Goal: Navigation & Orientation: Find specific page/section

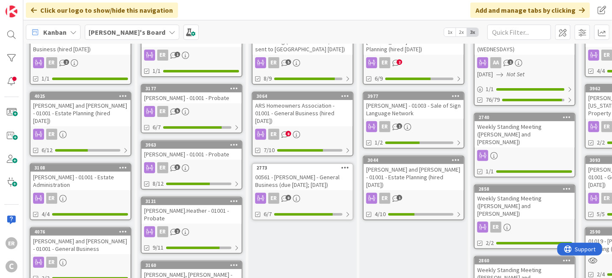
scroll to position [170, 0]
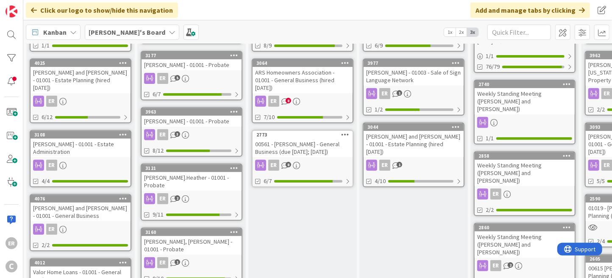
click at [298, 81] on div "ARS Homeowners Association - 01001 - General Business (hired [DATE])" at bounding box center [303, 80] width 100 height 26
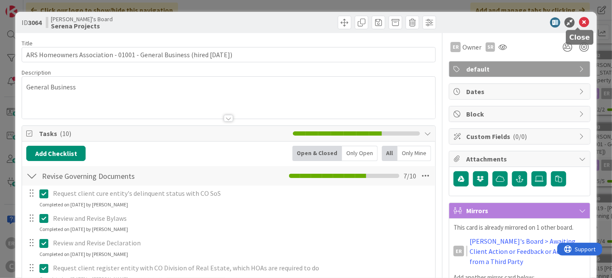
click at [579, 23] on icon at bounding box center [584, 22] width 10 height 10
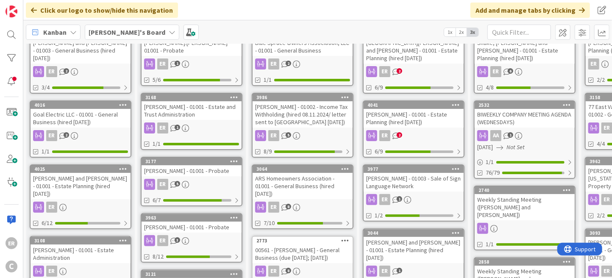
scroll to position [85, 0]
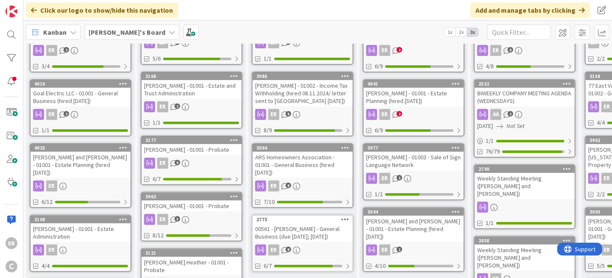
click at [98, 153] on div "[PERSON_NAME] and [PERSON_NAME] - 01001 - Estate Planning (hired [DATE])" at bounding box center [81, 165] width 100 height 26
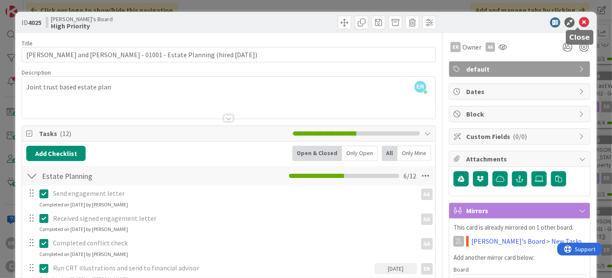
click at [579, 24] on icon at bounding box center [584, 22] width 10 height 10
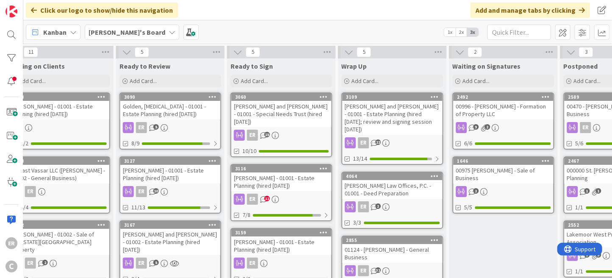
scroll to position [0, 497]
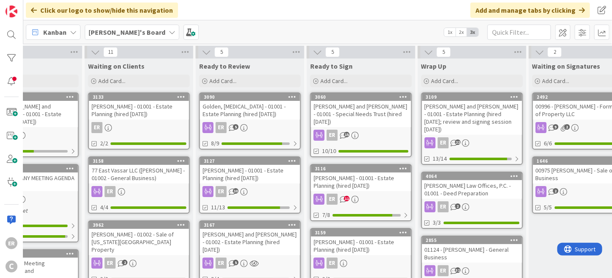
click at [392, 176] on div "[PERSON_NAME] - 01001 - Estate Planning (hired [DATE])" at bounding box center [361, 181] width 100 height 19
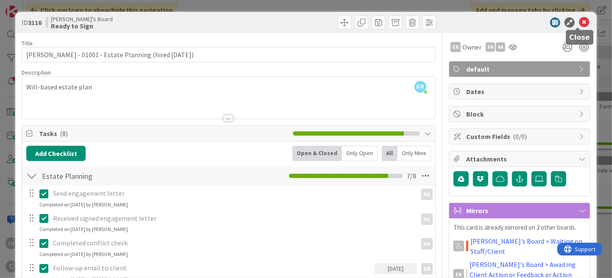
click at [579, 23] on icon at bounding box center [584, 22] width 10 height 10
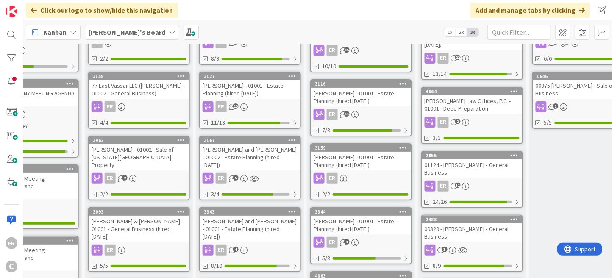
click at [372, 160] on div "[PERSON_NAME] - 01001 - Estate Planning (hired [DATE])" at bounding box center [361, 161] width 100 height 19
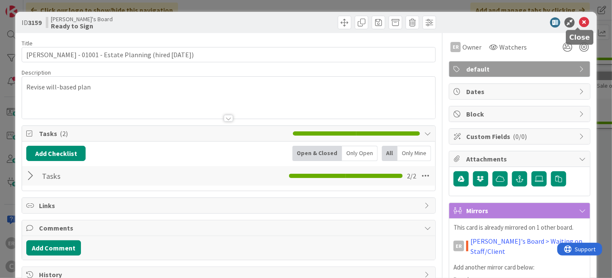
click at [581, 24] on icon at bounding box center [584, 22] width 10 height 10
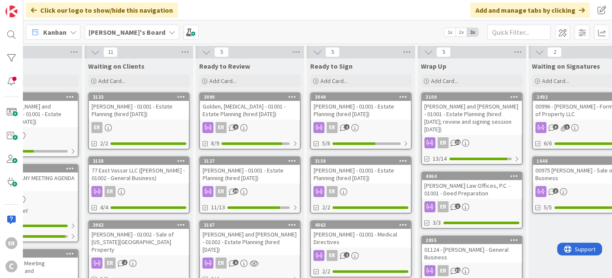
click at [495, 117] on div "[PERSON_NAME] and [PERSON_NAME] - 01001 - Estate Planning (hired [DATE]; review…" at bounding box center [472, 118] width 100 height 34
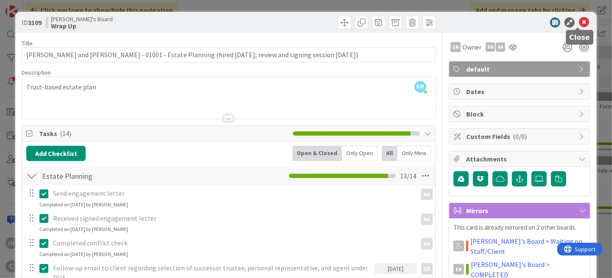
click at [579, 24] on icon at bounding box center [584, 22] width 10 height 10
